Goal: Transaction & Acquisition: Subscribe to service/newsletter

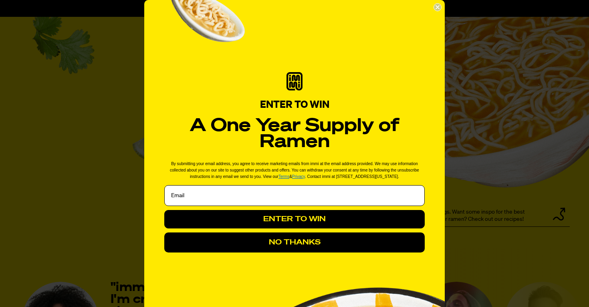
scroll to position [878, 0]
click at [436, 4] on circle "Close dialog" at bounding box center [438, 8] width 8 height 8
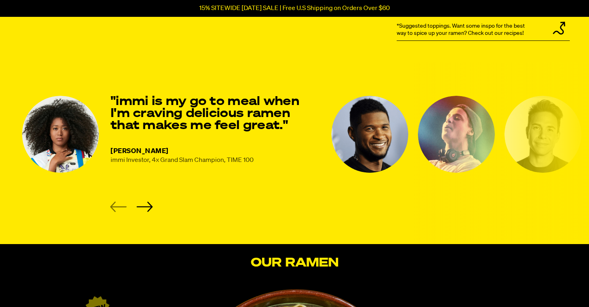
scroll to position [1064, 0]
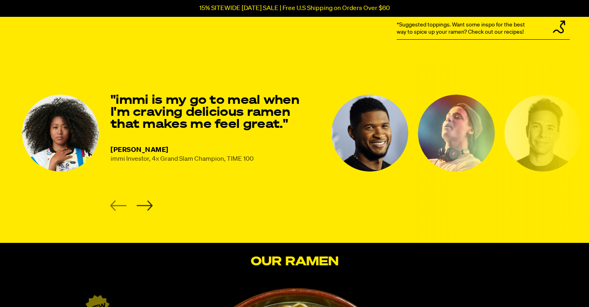
click at [143, 205] on icon "Next slide" at bounding box center [144, 205] width 16 height 10
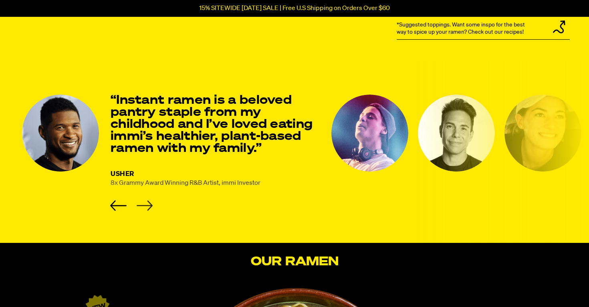
click at [143, 205] on icon "Next slide" at bounding box center [144, 205] width 16 height 10
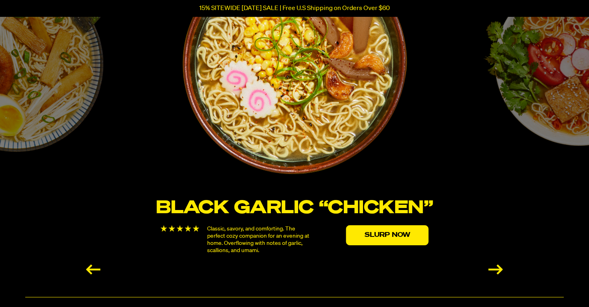
scroll to position [1417, 0]
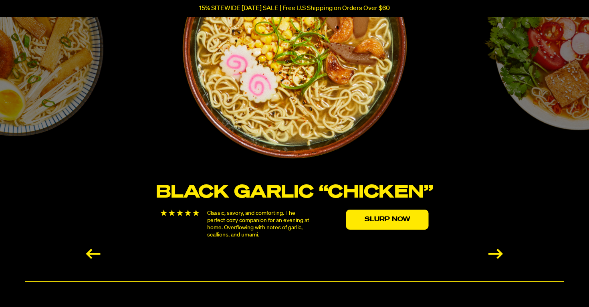
click at [496, 250] on div "Next slide" at bounding box center [495, 254] width 14 height 10
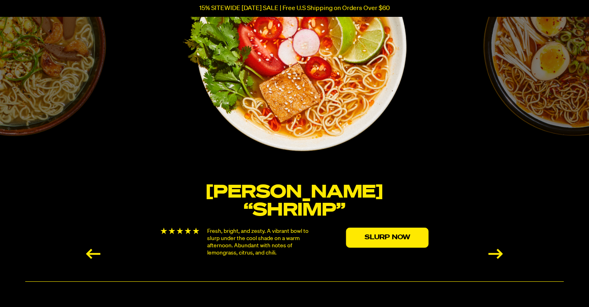
click at [496, 250] on div "Next slide" at bounding box center [495, 254] width 14 height 10
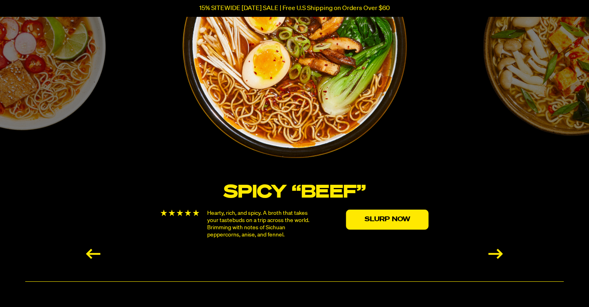
click at [496, 250] on div "Next slide" at bounding box center [495, 254] width 14 height 10
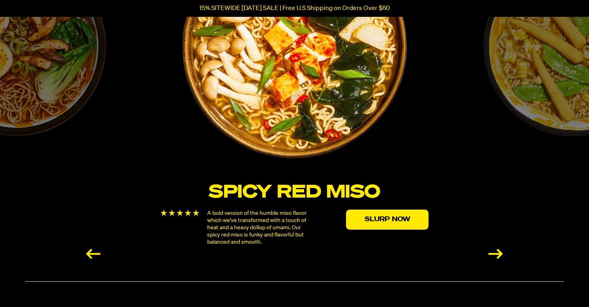
click at [496, 250] on div "Next slide" at bounding box center [495, 254] width 14 height 10
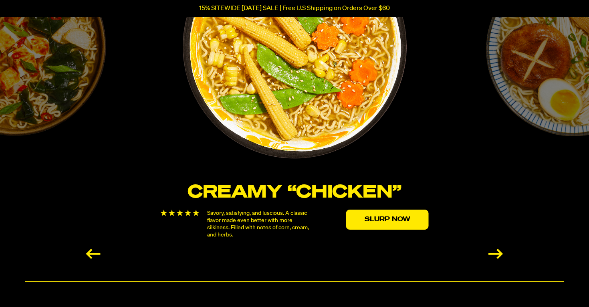
click at [496, 250] on div "Next slide" at bounding box center [495, 254] width 14 height 10
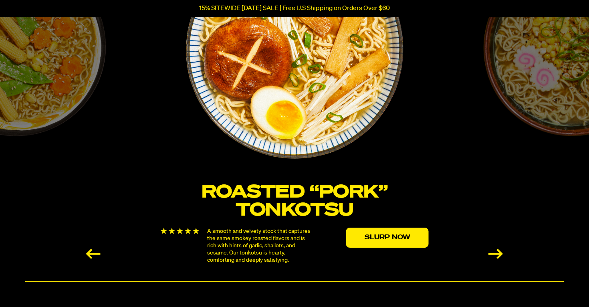
click at [496, 250] on div "Next slide" at bounding box center [495, 254] width 14 height 10
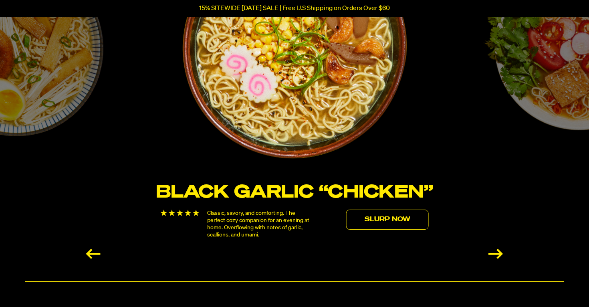
click at [383, 222] on link "Slurp Now" at bounding box center [387, 219] width 83 height 20
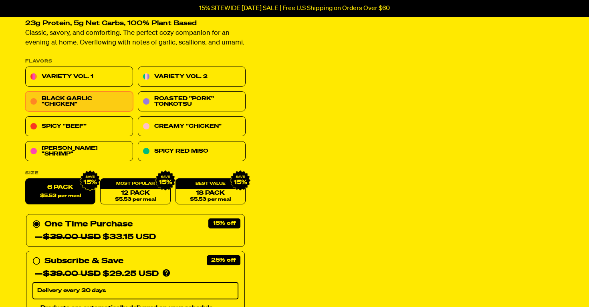
scroll to position [89, 0]
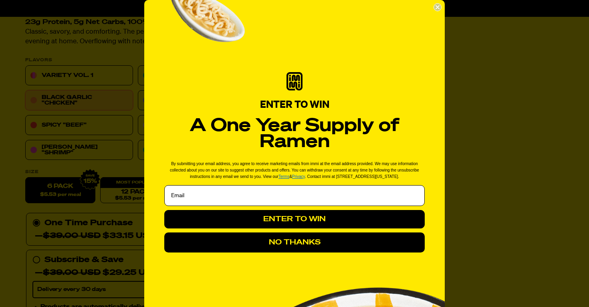
click at [436, 7] on circle "Close dialog" at bounding box center [438, 8] width 8 height 8
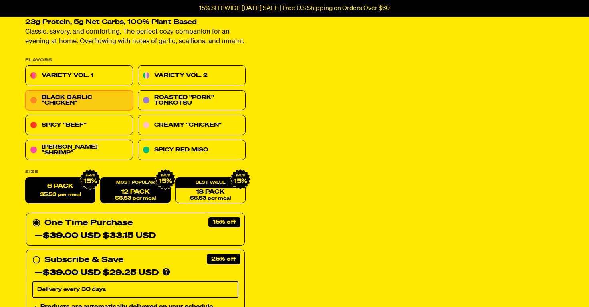
click at [132, 196] on span "$5.53 per meal" at bounding box center [135, 198] width 41 height 5
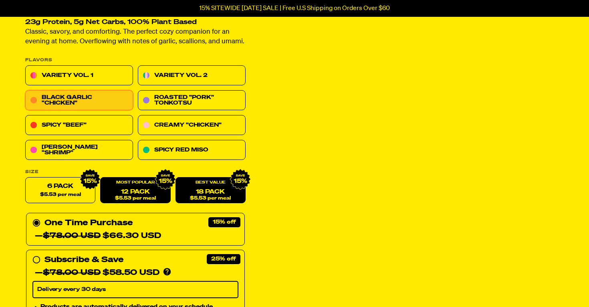
click at [182, 189] on link "18 Pack $5.53 per meal" at bounding box center [210, 190] width 70 height 26
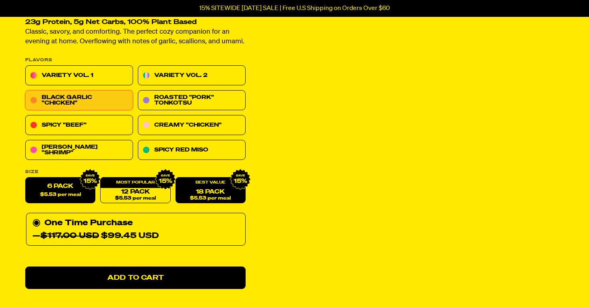
click at [53, 186] on label "6 Pack $5.53 per meal" at bounding box center [60, 190] width 70 height 26
click at [26, 178] on input "6 Pack $5.53 per meal" at bounding box center [25, 177] width 0 height 0
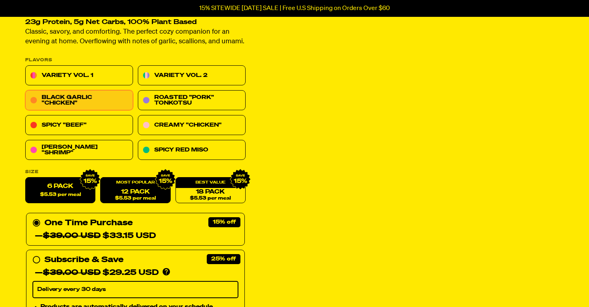
click at [137, 189] on link "12 Pack $5.53 per meal" at bounding box center [135, 190] width 70 height 26
click at [54, 193] on span "$5.53 per meal" at bounding box center [60, 194] width 41 height 5
click at [26, 178] on input "6 Pack $5.53 per meal" at bounding box center [25, 177] width 0 height 0
radio input "true"
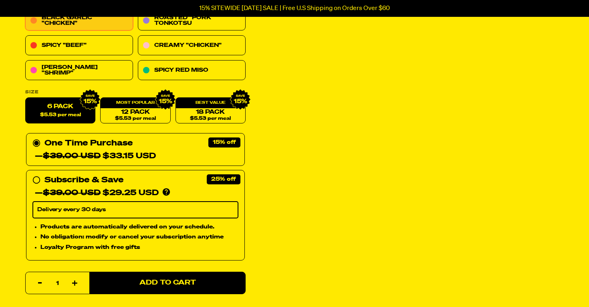
scroll to position [195, 0]
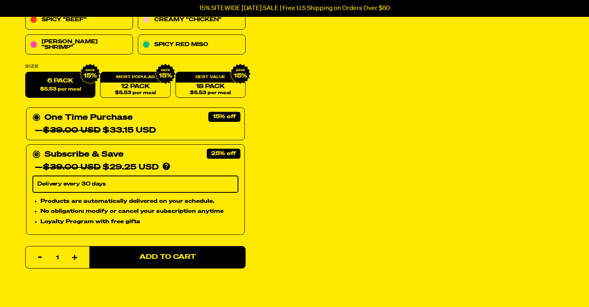
click at [179, 148] on div "Subscribe & Save 25% — $39.00 USD $29.25 USD You'll receive your selected flavo…" at bounding box center [135, 161] width 206 height 26
click at [38, 148] on input "Subscribe & Save 25% — $39.00 USD $29.25 USD You'll receive your selected flavo…" at bounding box center [34, 148] width 5 height 0
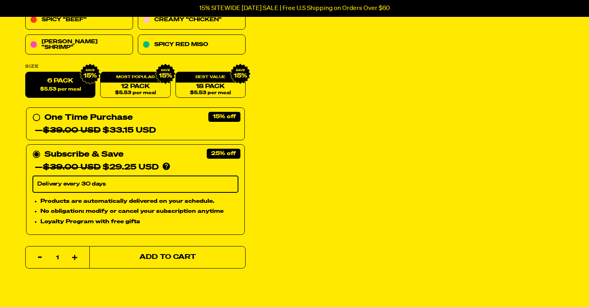
click at [153, 250] on button "Add to Cart" at bounding box center [167, 257] width 156 height 22
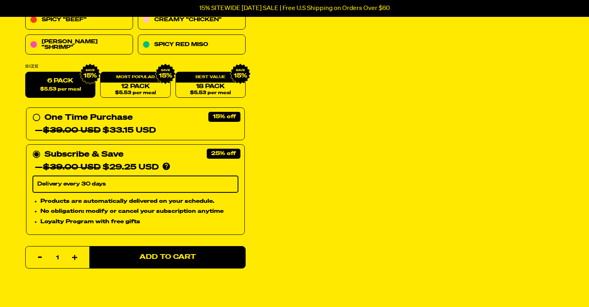
click at [186, 184] on select "Delivery every 30 days" at bounding box center [135, 184] width 206 height 17
select select "Every 30 Days"
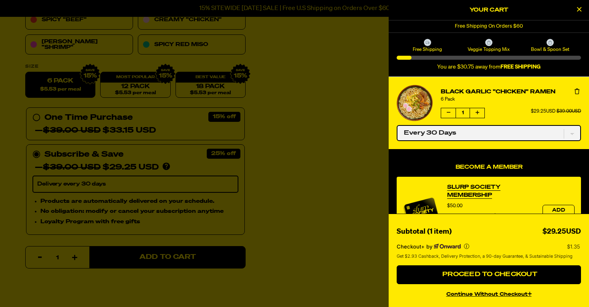
click at [463, 130] on select "One-time only Every 30 Days" at bounding box center [489, 133] width 184 height 16
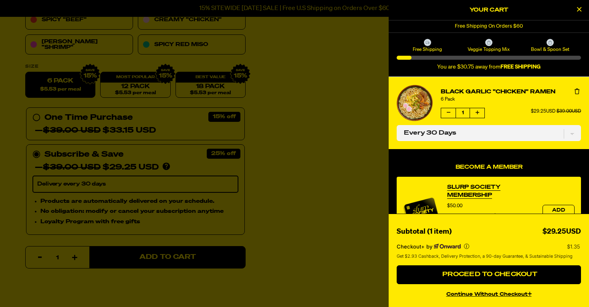
click at [477, 116] on button "product" at bounding box center [477, 113] width 14 height 10
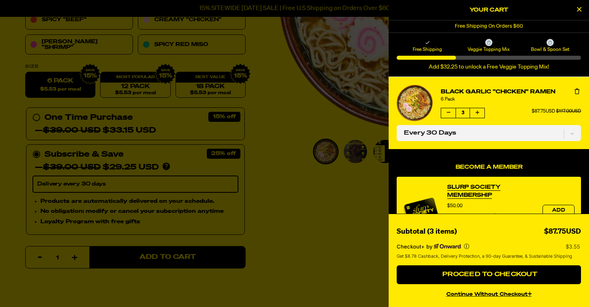
click at [477, 116] on button "product" at bounding box center [477, 113] width 14 height 10
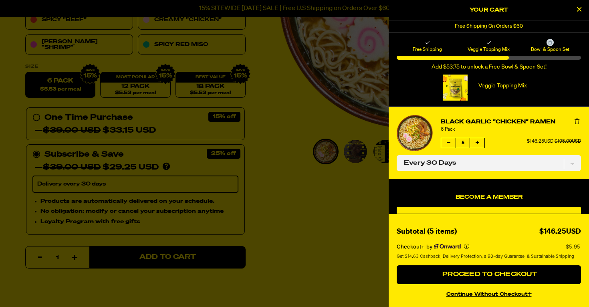
click at [480, 142] on button "product" at bounding box center [477, 143] width 14 height 10
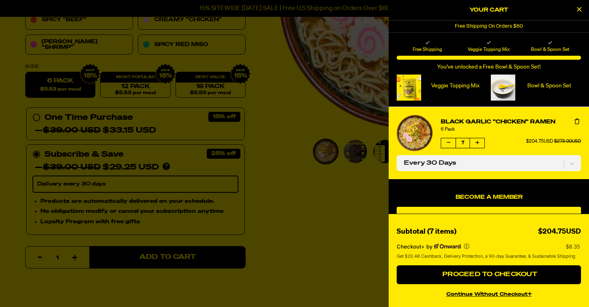
click at [575, 120] on icon "product" at bounding box center [576, 122] width 5 height 6
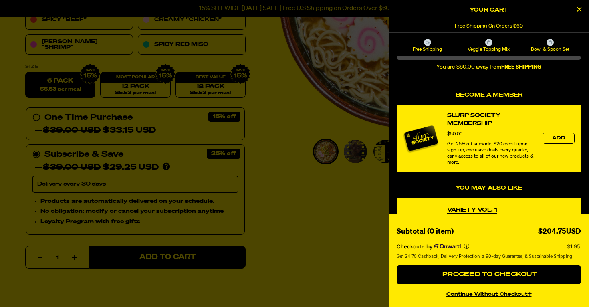
click at [578, 14] on button "Close Cart" at bounding box center [579, 10] width 12 height 12
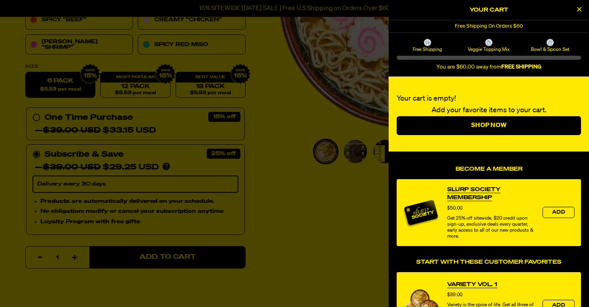
click at [583, 12] on button "Close Cart" at bounding box center [579, 10] width 12 height 12
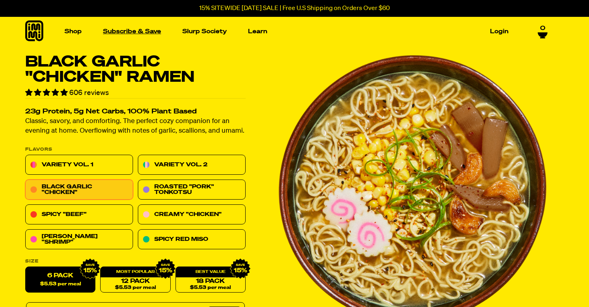
click at [119, 36] on link "Subscribe & Save" at bounding box center [132, 31] width 64 height 12
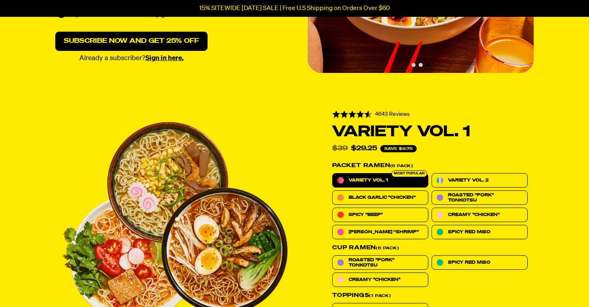
scroll to position [181, 0]
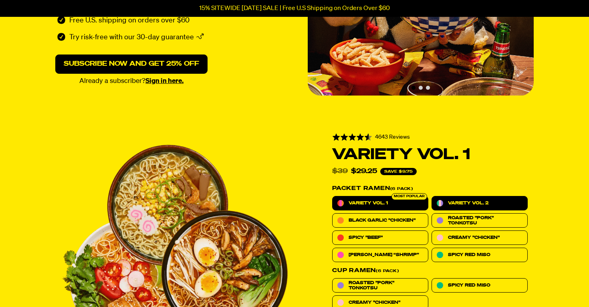
click at [484, 200] on span "Variety Vol. 2" at bounding box center [468, 202] width 40 height 5
click at [432, 196] on input "Variety Vol. 2" at bounding box center [431, 196] width 0 height 0
radio input "true"
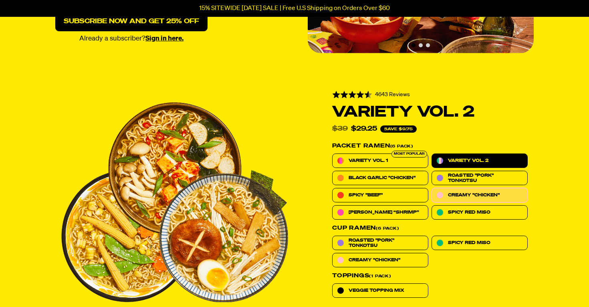
scroll to position [224, 0]
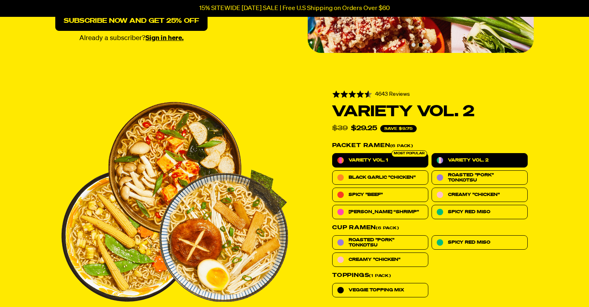
click at [400, 156] on label "Variety Vol. 1" at bounding box center [380, 160] width 96 height 14
click at [332, 153] on input "Variety Vol. 1" at bounding box center [332, 153] width 0 height 0
radio input "true"
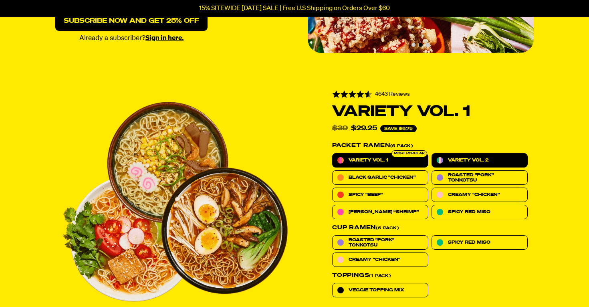
click at [470, 159] on span "Variety Vol. 2" at bounding box center [468, 159] width 40 height 5
click at [432, 153] on input "Variety Vol. 2" at bounding box center [431, 153] width 0 height 0
radio input "true"
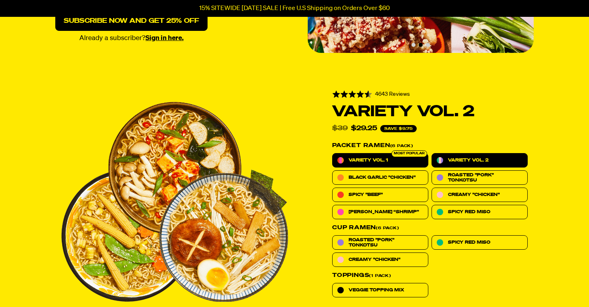
click at [387, 165] on label "Variety Vol. 1" at bounding box center [380, 160] width 96 height 14
click at [332, 153] on input "Variety Vol. 1" at bounding box center [332, 153] width 0 height 0
radio input "true"
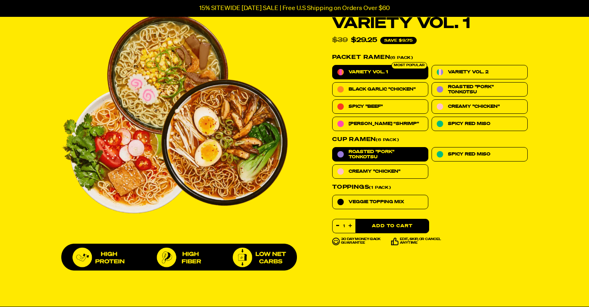
scroll to position [298, 0]
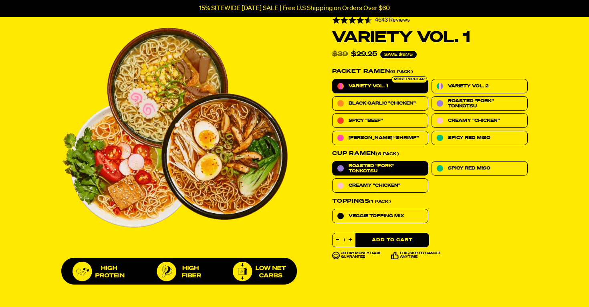
click at [393, 163] on span "Roasted "Pork" Tonkotsu" at bounding box center [385, 168] width 75 height 10
click at [332, 161] on input "Roasted "Pork" Tonkotsu" at bounding box center [332, 161] width 0 height 0
radio input "true"
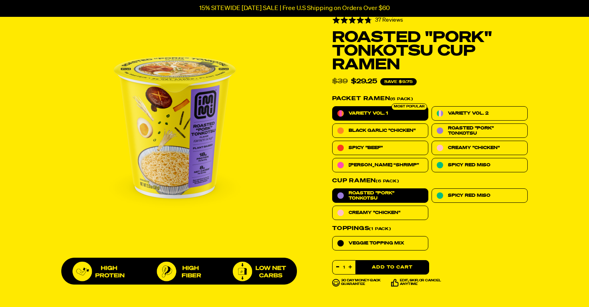
click at [393, 112] on label "Variety Vol. 1" at bounding box center [380, 113] width 96 height 14
click at [332, 107] on input "Variety Vol. 1" at bounding box center [332, 106] width 0 height 0
radio input "true"
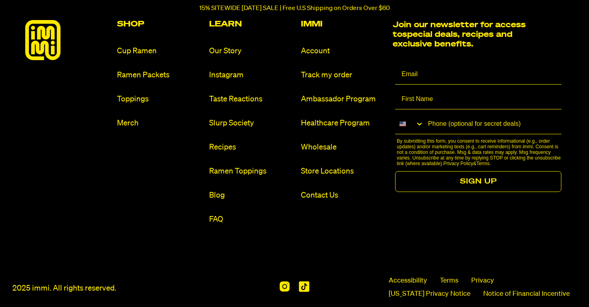
scroll to position [2576, 0]
